Goal: Transaction & Acquisition: Purchase product/service

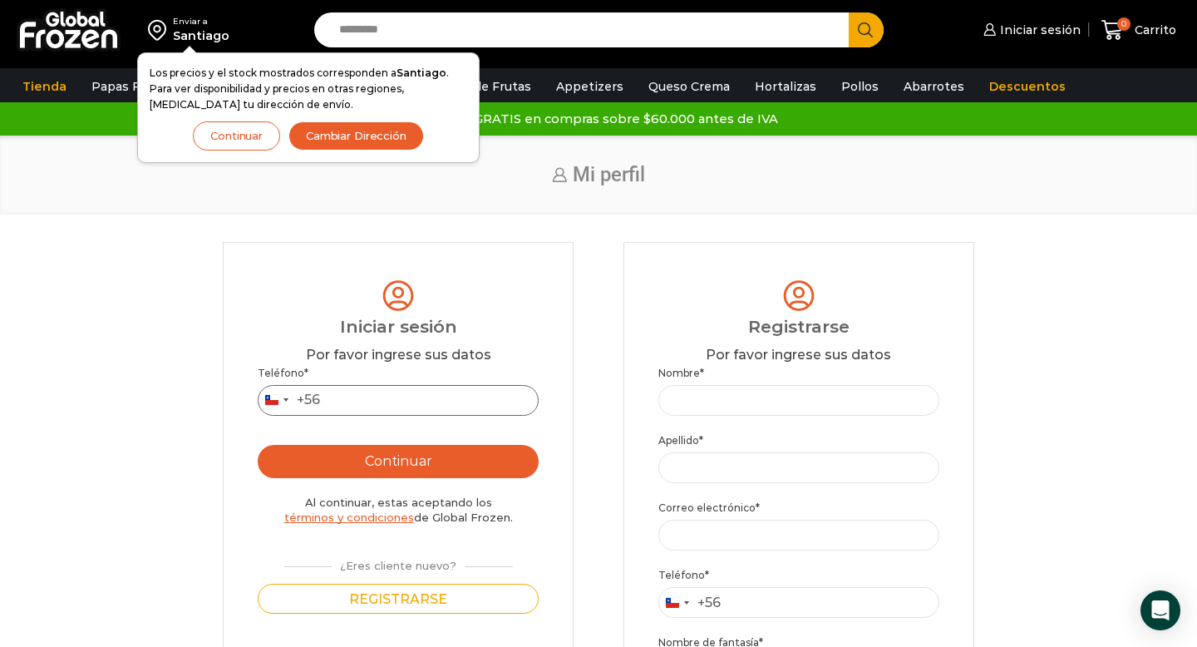
click at [362, 402] on input "Teléfono *" at bounding box center [398, 400] width 280 height 31
type input "*********"
click at [418, 458] on button "Continuar" at bounding box center [398, 461] width 280 height 33
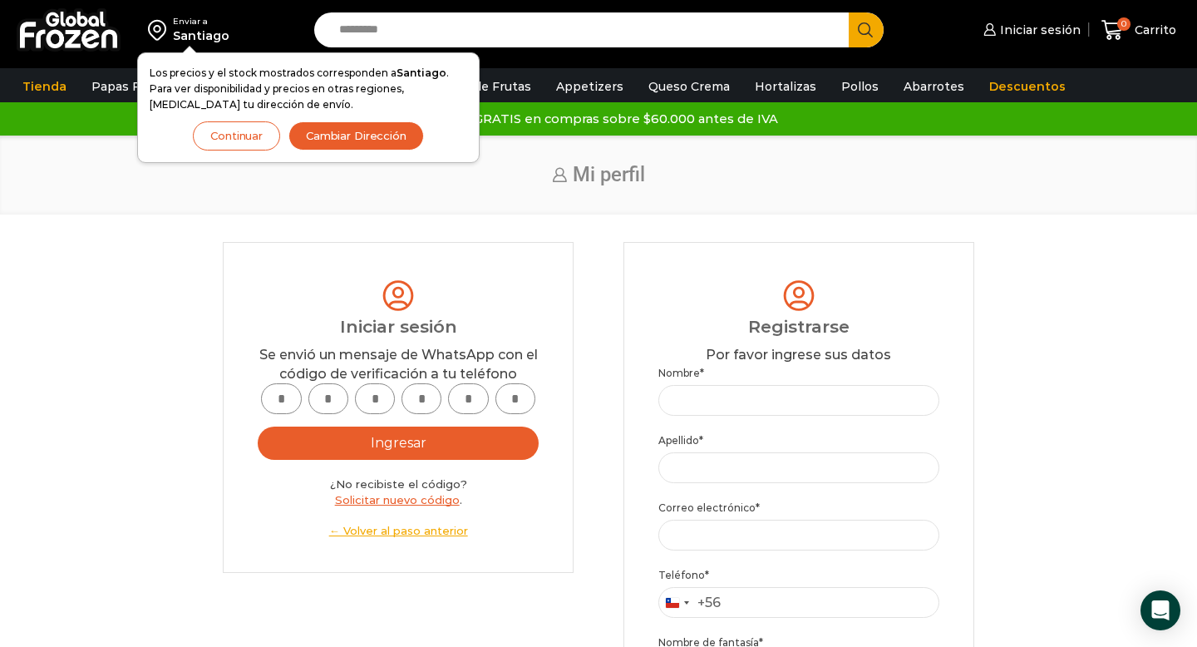
click at [293, 405] on input "text" at bounding box center [281, 398] width 40 height 31
type input "*"
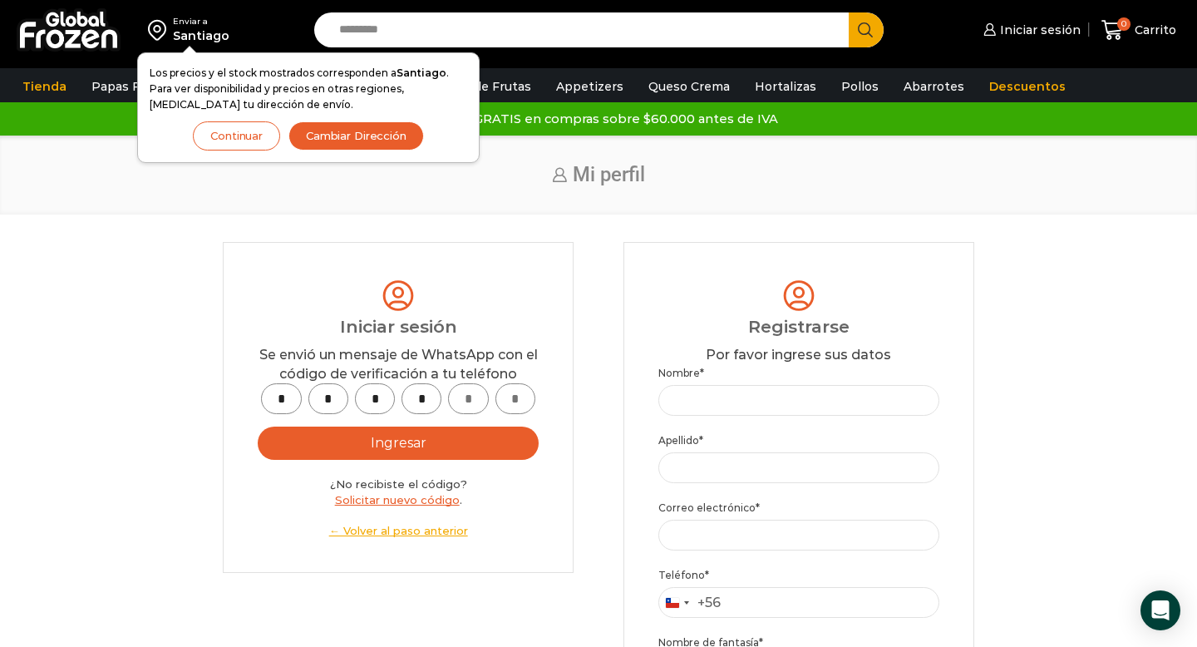
type input "*"
click at [325, 448] on button "Ingresar" at bounding box center [398, 442] width 280 height 33
click at [365, 449] on button "Ingresar" at bounding box center [398, 442] width 280 height 33
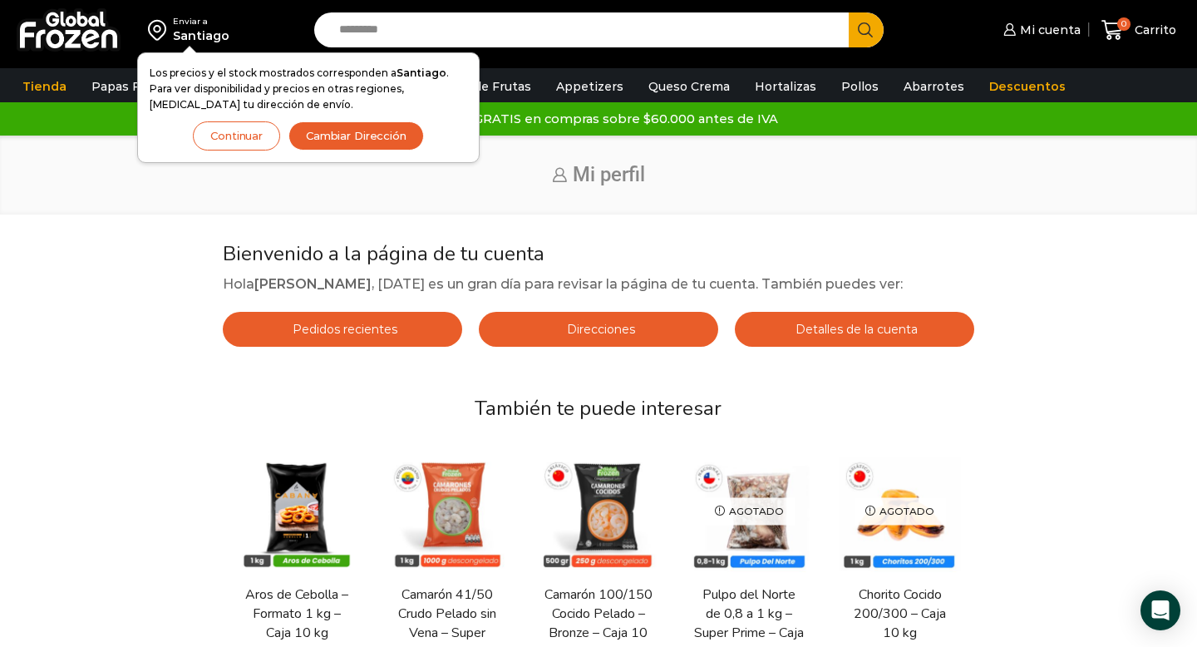
click at [241, 136] on button "Continuar" at bounding box center [236, 135] width 87 height 29
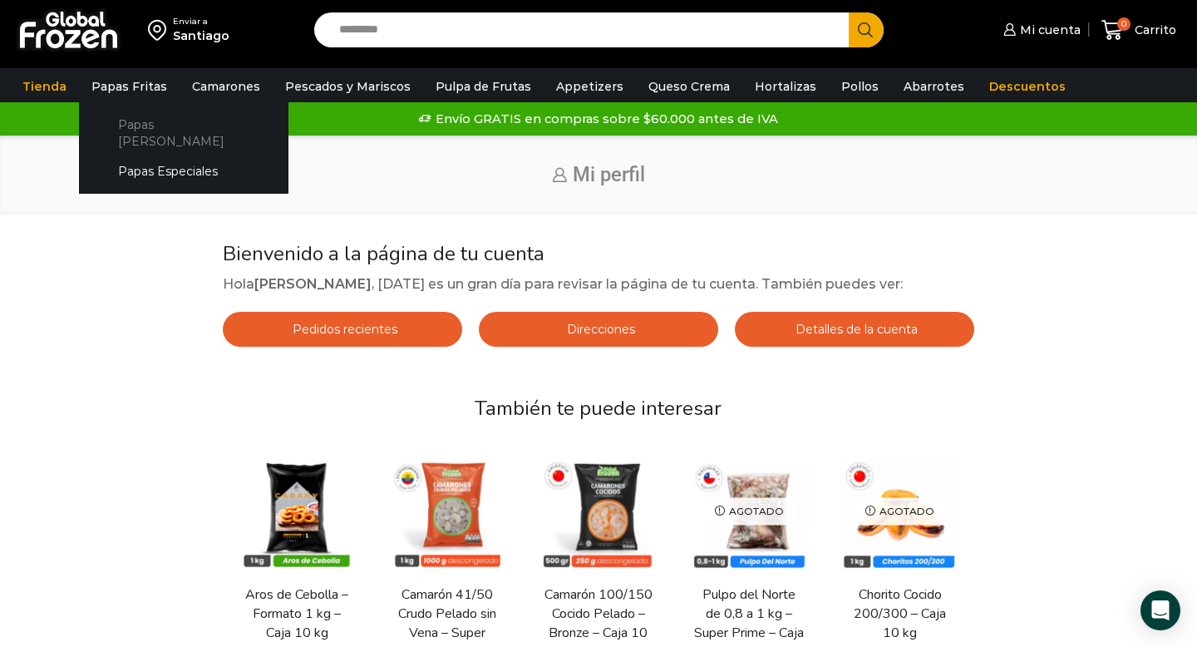
click at [141, 131] on link "Papas [PERSON_NAME]" at bounding box center [184, 132] width 176 height 47
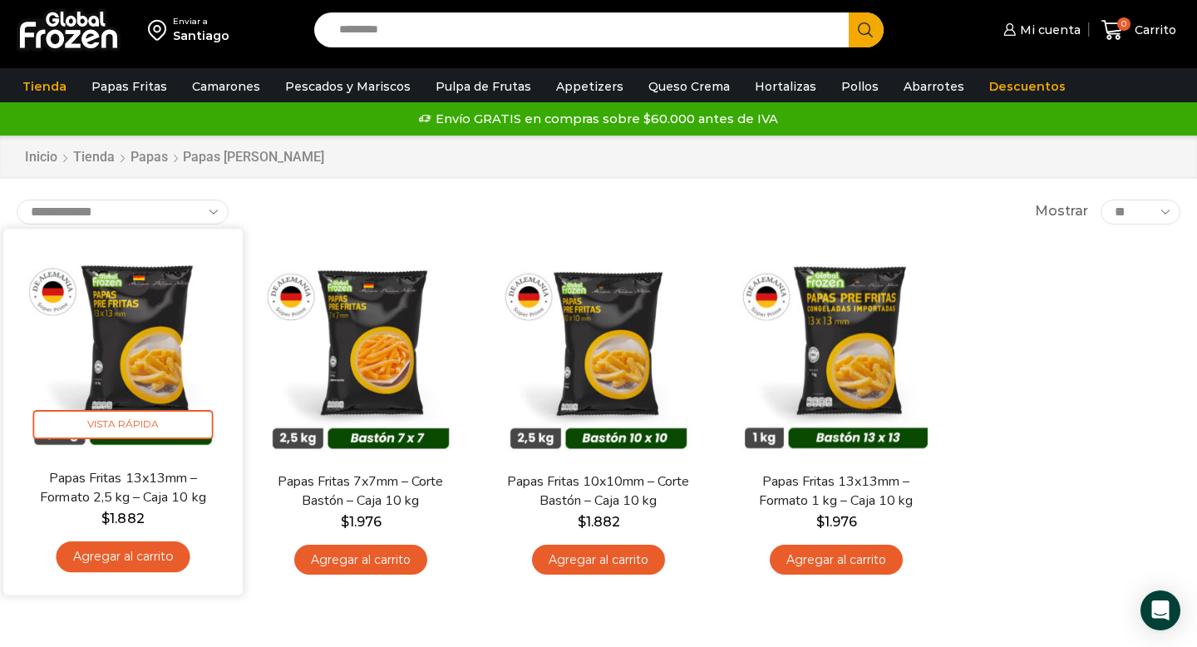
click at [135, 552] on link "Agregar al carrito" at bounding box center [123, 556] width 134 height 31
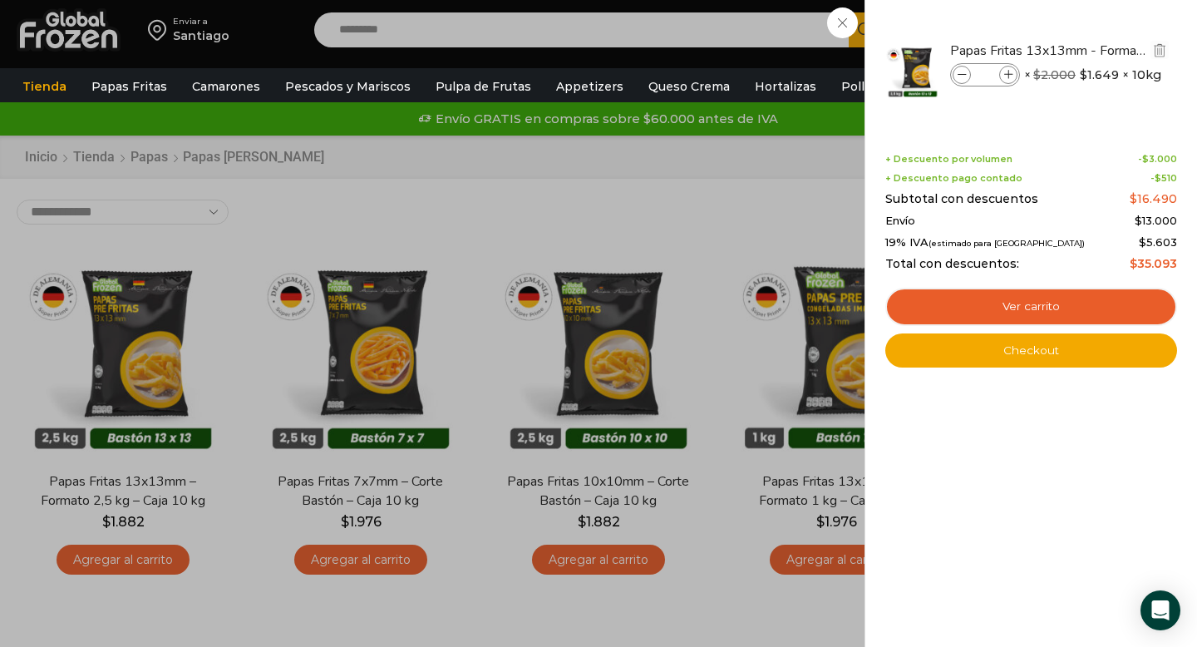
click at [993, 71] on input "*" at bounding box center [984, 75] width 25 height 18
type input "**"
click at [1057, 125] on div "Papas Fritas 13x13mm - Formato 2,5 kg - Caja 10 kg Papas Fritas 13x13mm - Forma…" at bounding box center [1031, 77] width 287 height 104
click at [1097, 50] on div "15 Carrito 15 15 Shopping Cart" at bounding box center [1138, 30] width 83 height 39
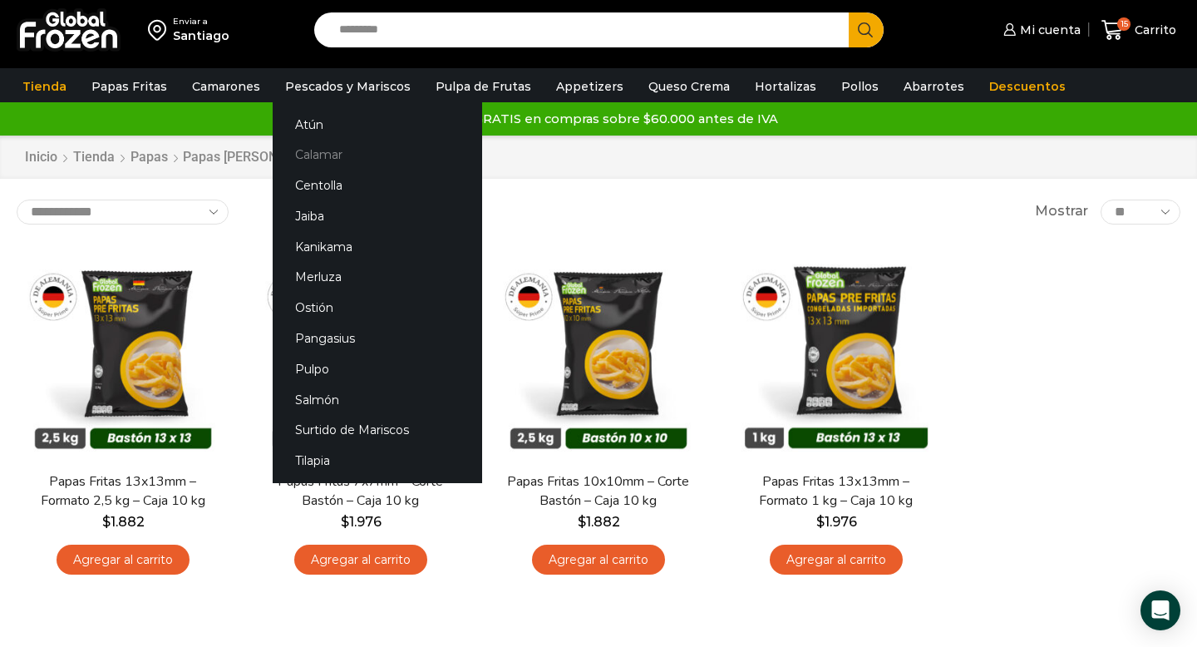
click at [322, 154] on link "Calamar" at bounding box center [377, 155] width 209 height 31
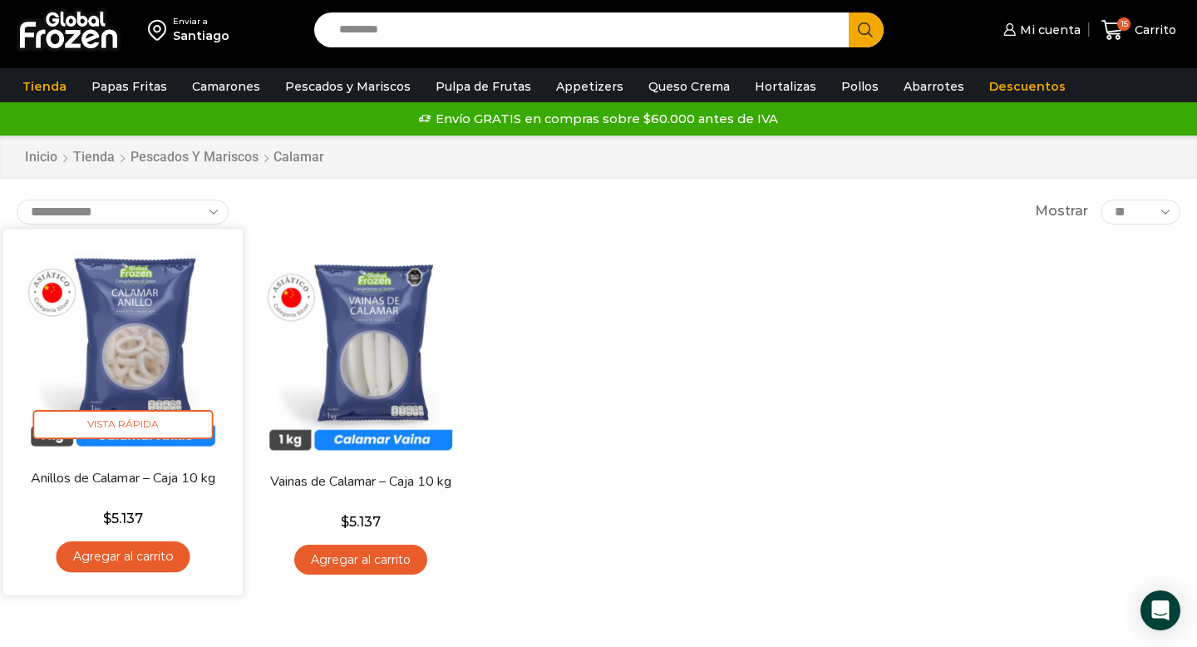
click at [146, 560] on link "Agregar al carrito" at bounding box center [123, 556] width 134 height 31
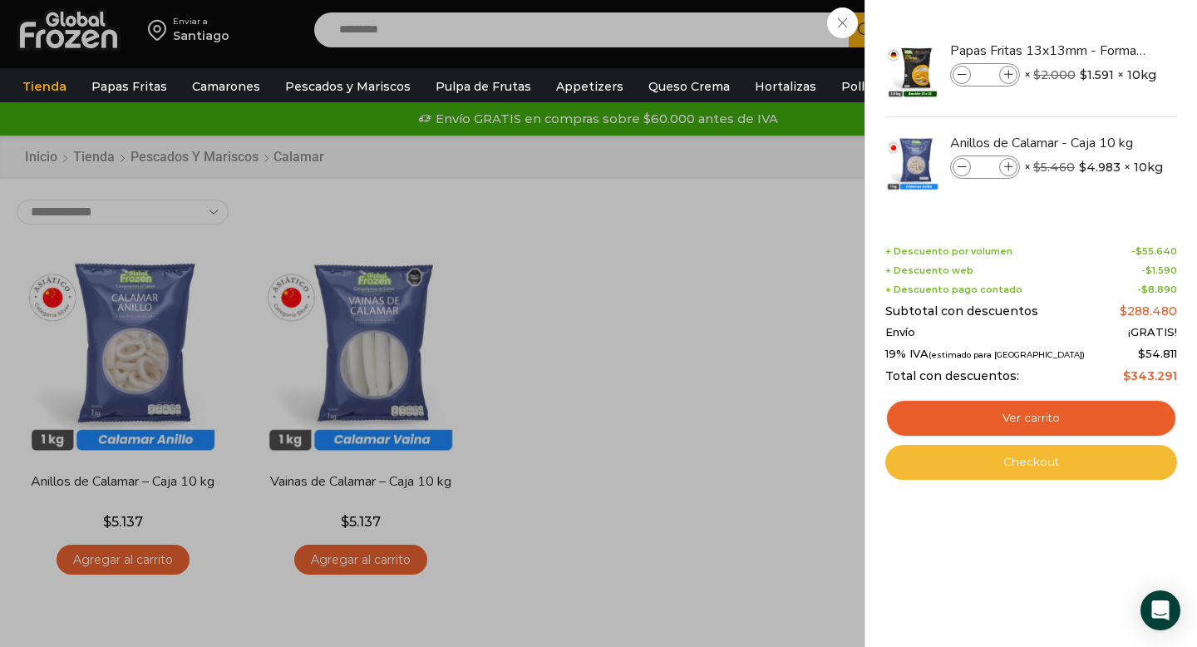
click at [1047, 462] on link "Checkout" at bounding box center [1031, 462] width 292 height 35
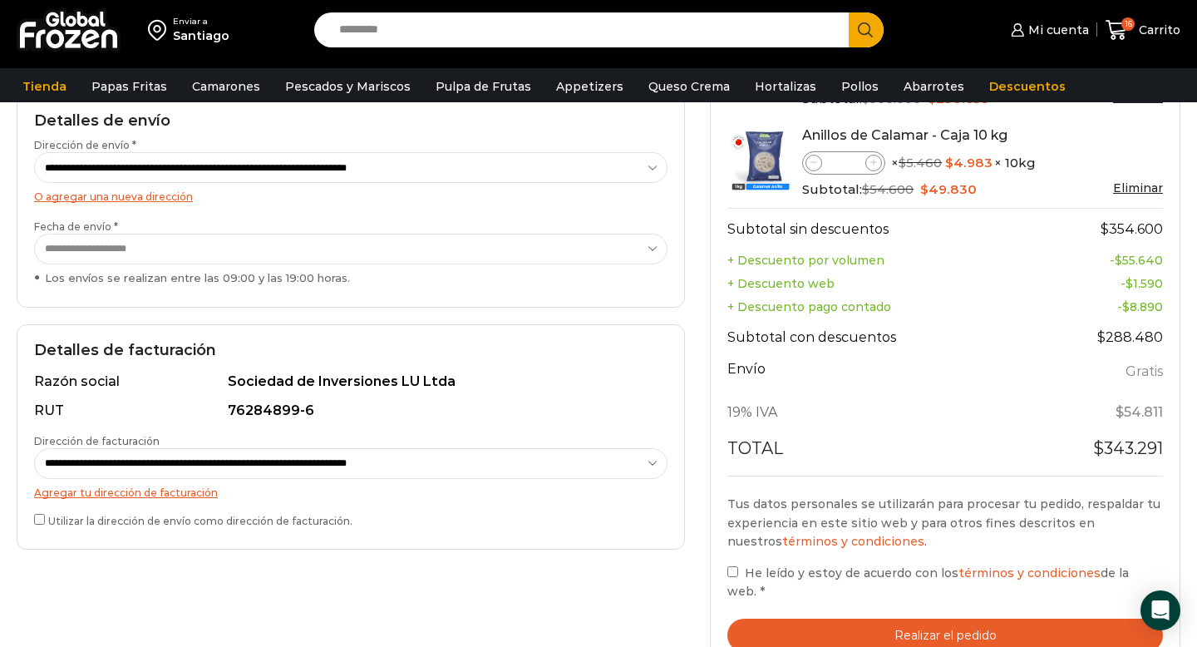
scroll to position [256, 0]
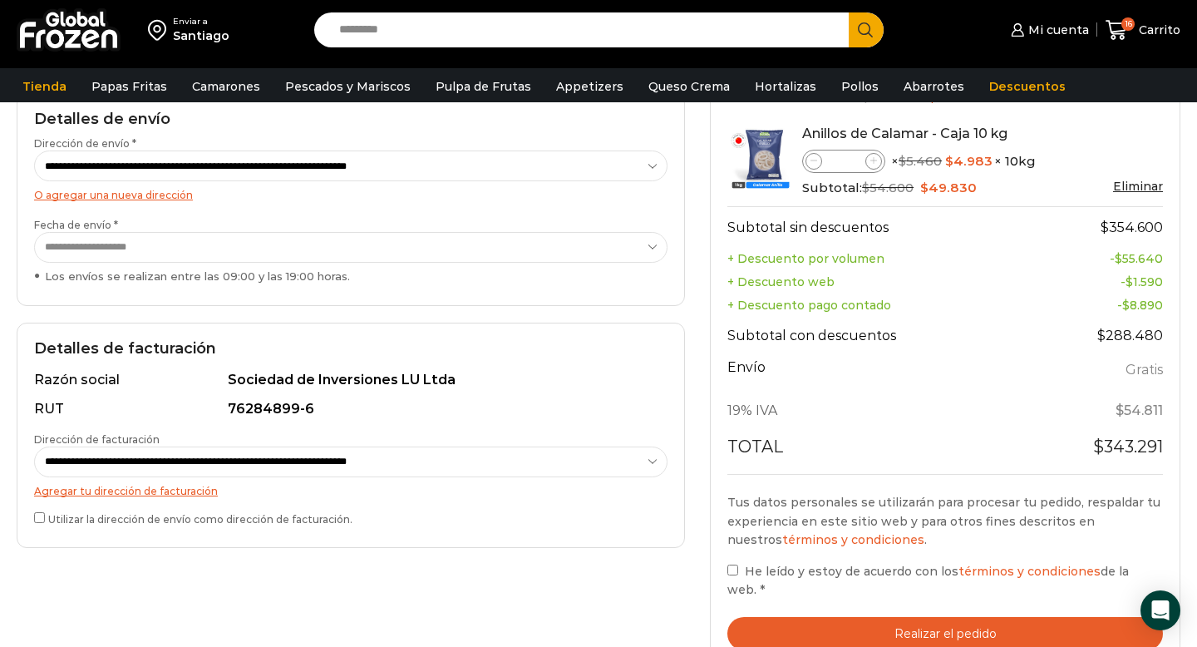
click at [826, 617] on button "Realizar el pedido" at bounding box center [944, 634] width 435 height 34
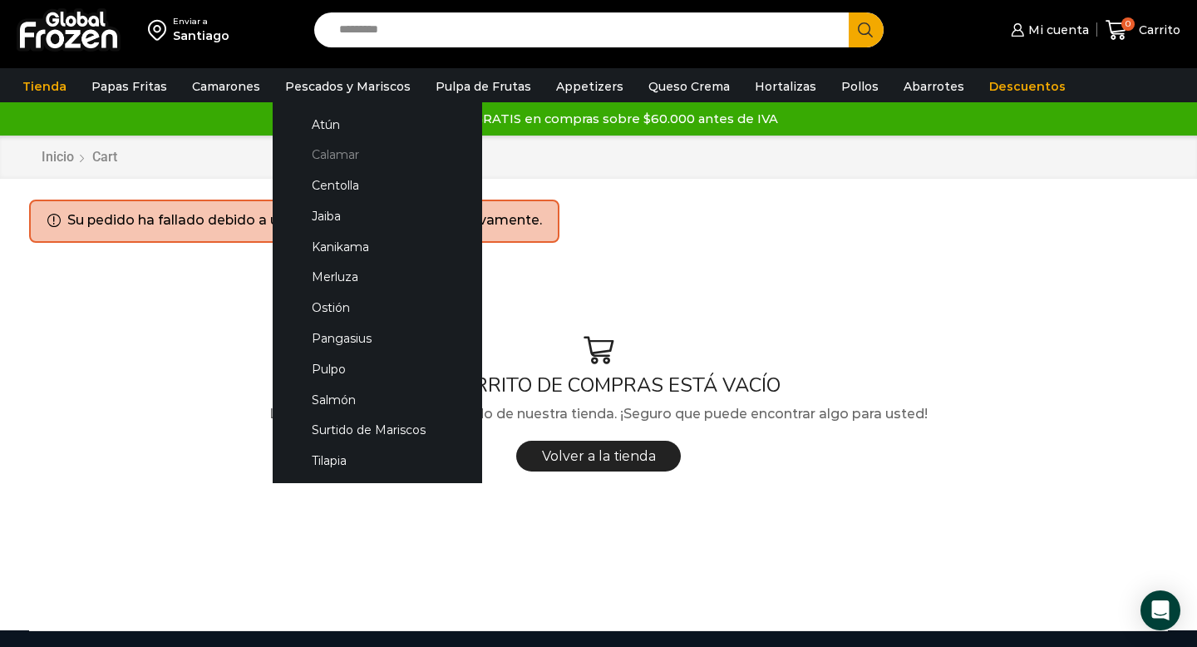
click at [324, 156] on link "Calamar" at bounding box center [377, 155] width 176 height 31
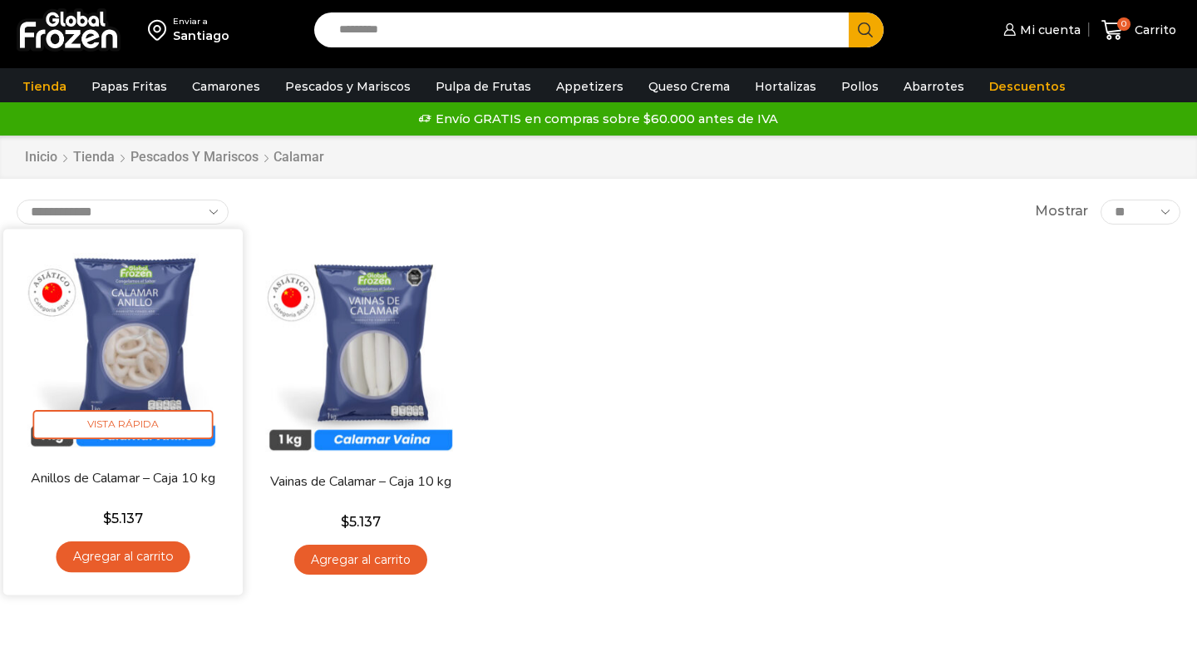
click at [145, 558] on link "Agregar al carrito" at bounding box center [123, 556] width 134 height 31
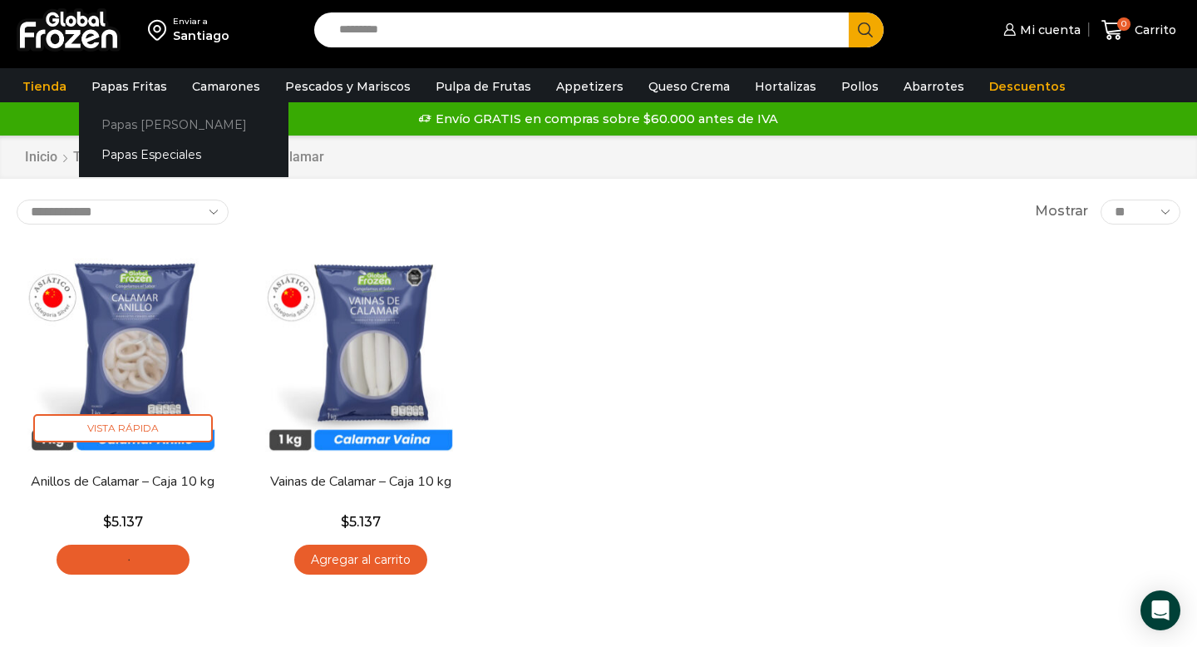
click at [148, 127] on link "Papas [PERSON_NAME]" at bounding box center [183, 124] width 209 height 31
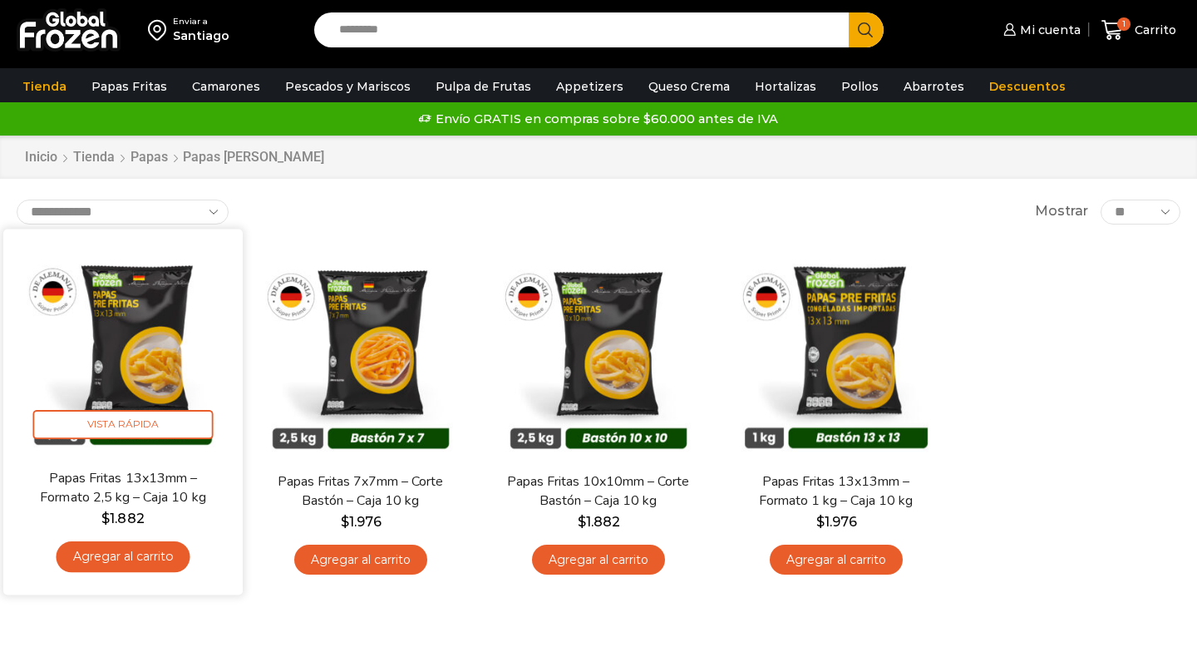
click at [147, 555] on link "Agregar al carrito" at bounding box center [123, 556] width 134 height 31
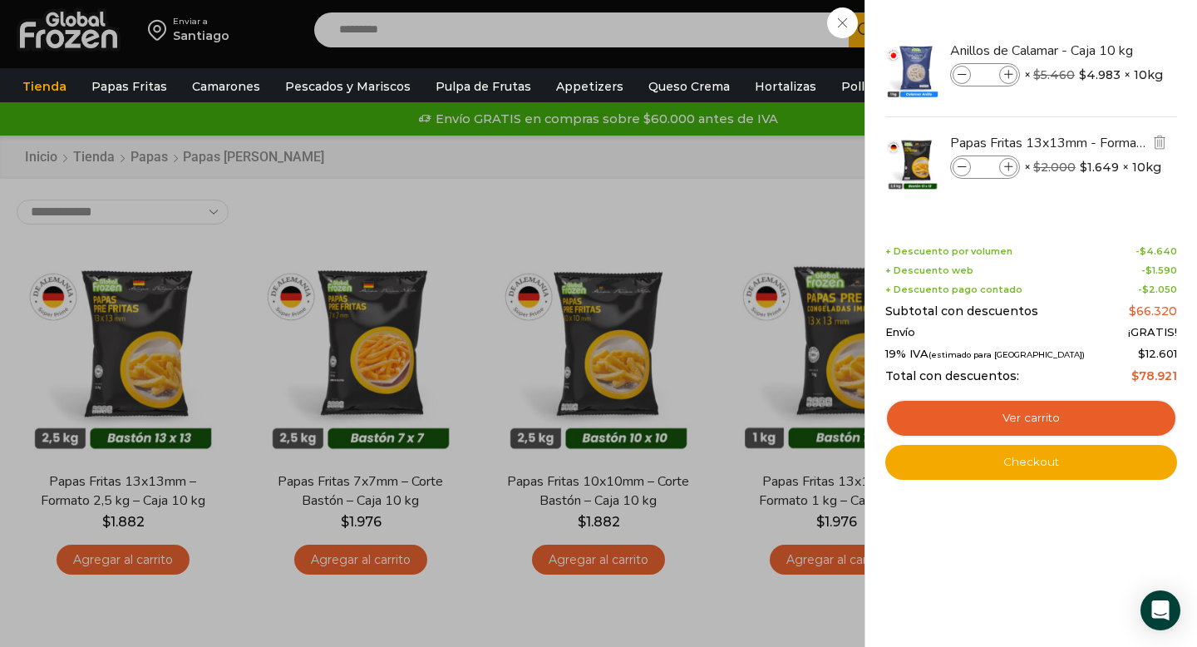
click at [991, 161] on input "*" at bounding box center [984, 167] width 25 height 18
type input "**"
click at [1000, 202] on li "Papas Fritas 13x13mm - Formato 2,5 kg - Caja 10 kg Papas Fritas 13x13mm - Forma…" at bounding box center [1030, 162] width 295 height 91
click at [1009, 166] on icon at bounding box center [1008, 167] width 9 height 9
type input "**"
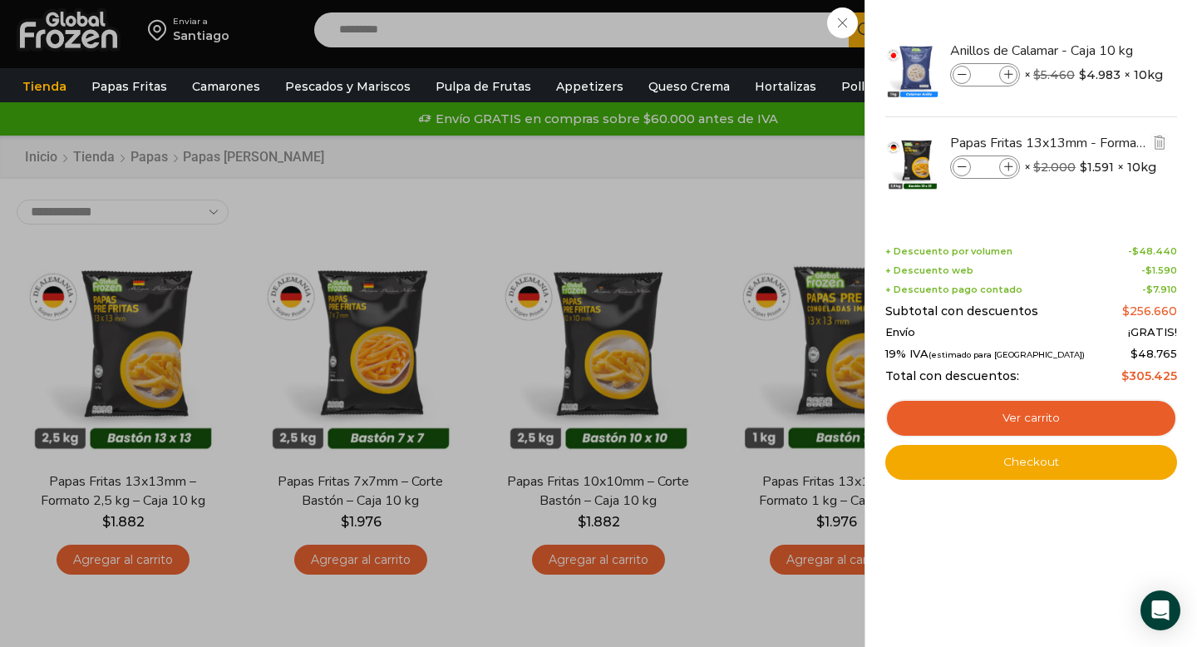
click at [962, 163] on icon at bounding box center [961, 167] width 9 height 9
type input "**"
click at [1043, 422] on link "Ver carrito" at bounding box center [1031, 418] width 292 height 38
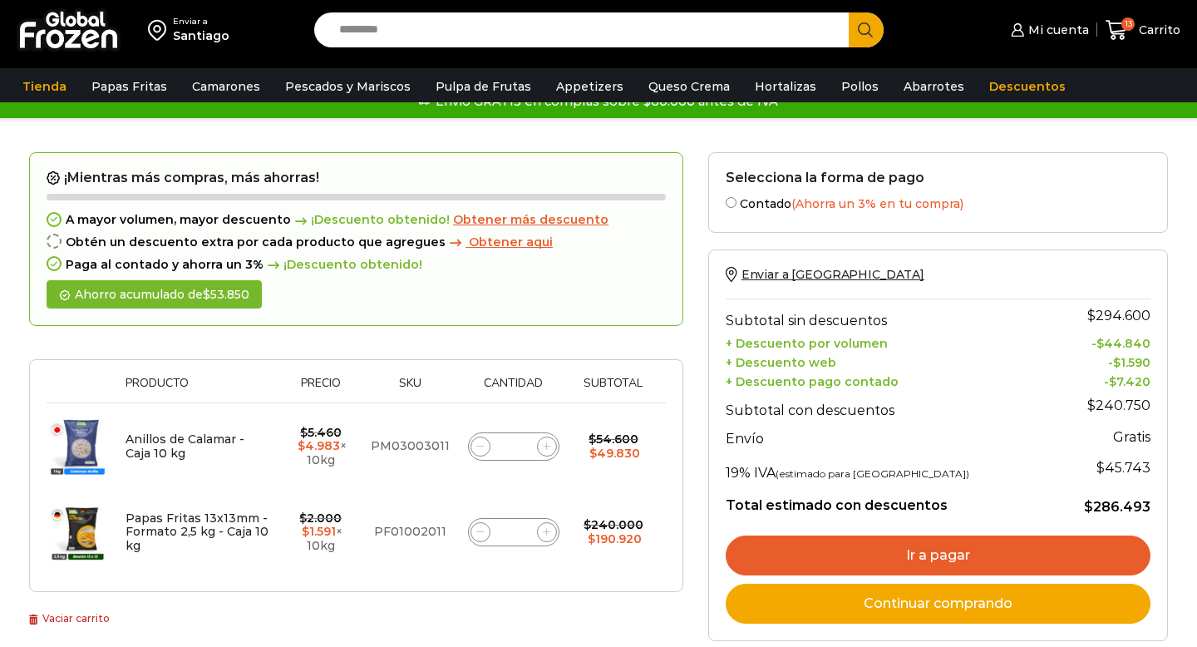
scroll to position [240, 0]
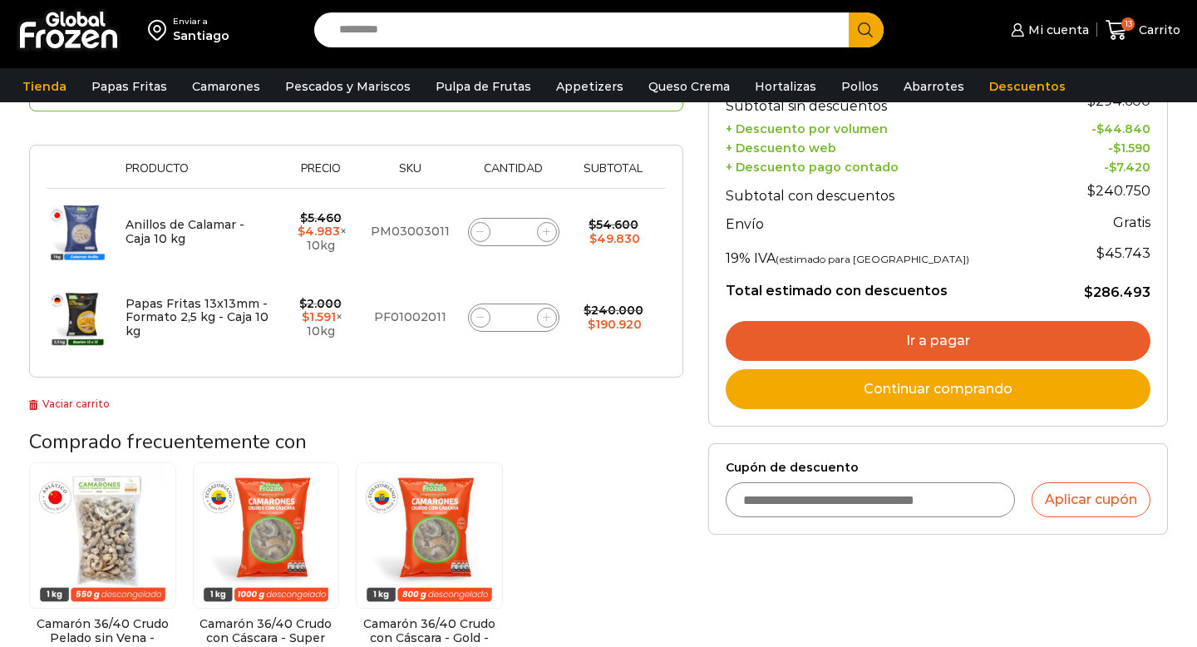
click at [882, 348] on link "Ir a pagar" at bounding box center [937, 341] width 425 height 40
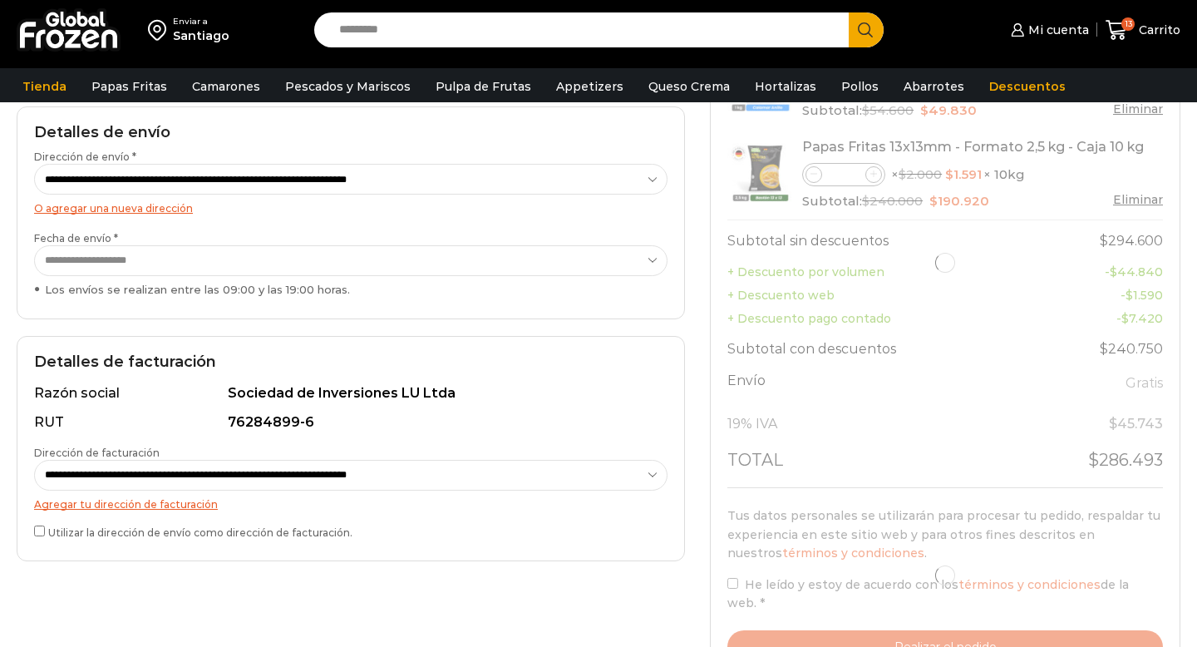
scroll to position [310, 0]
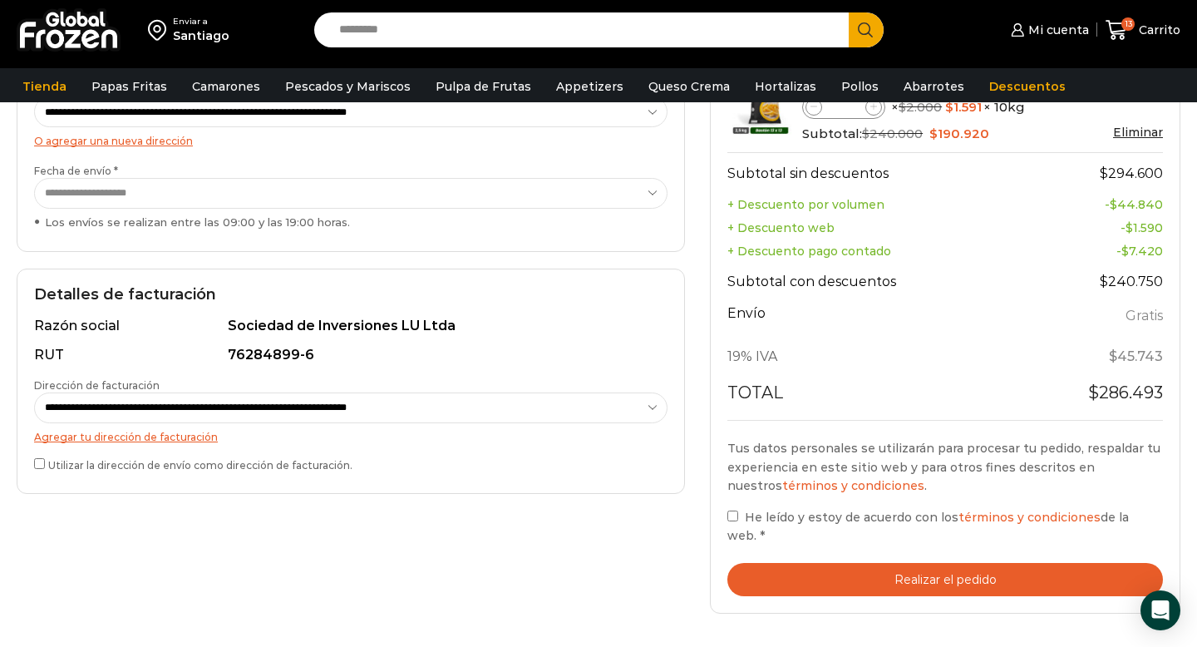
click at [817, 563] on button "Realizar el pedido" at bounding box center [944, 580] width 435 height 34
